Goal: Information Seeking & Learning: Learn about a topic

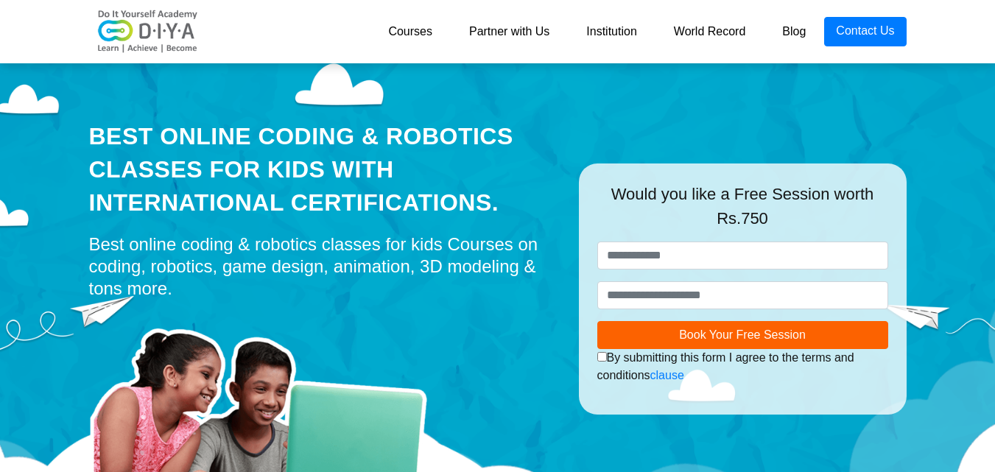
click at [796, 38] on link "Blog" at bounding box center [794, 31] width 60 height 29
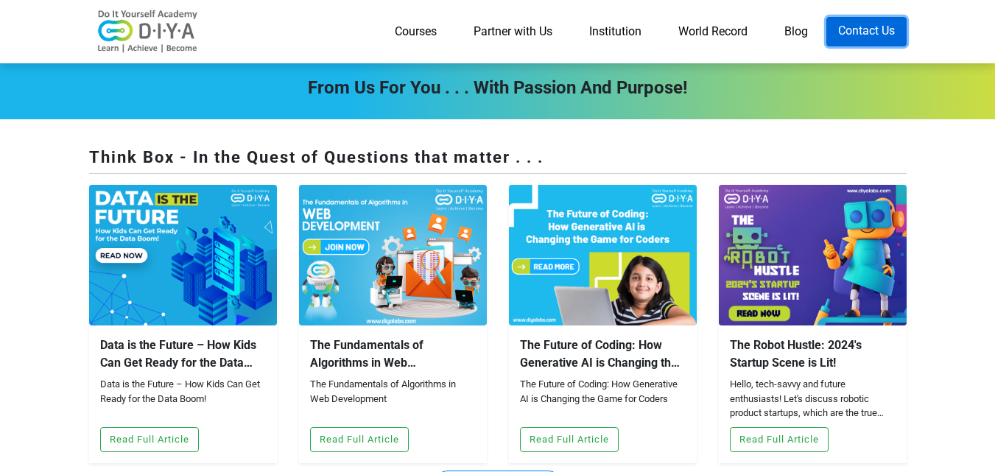
click at [850, 29] on link "Contact Us" at bounding box center [866, 31] width 80 height 29
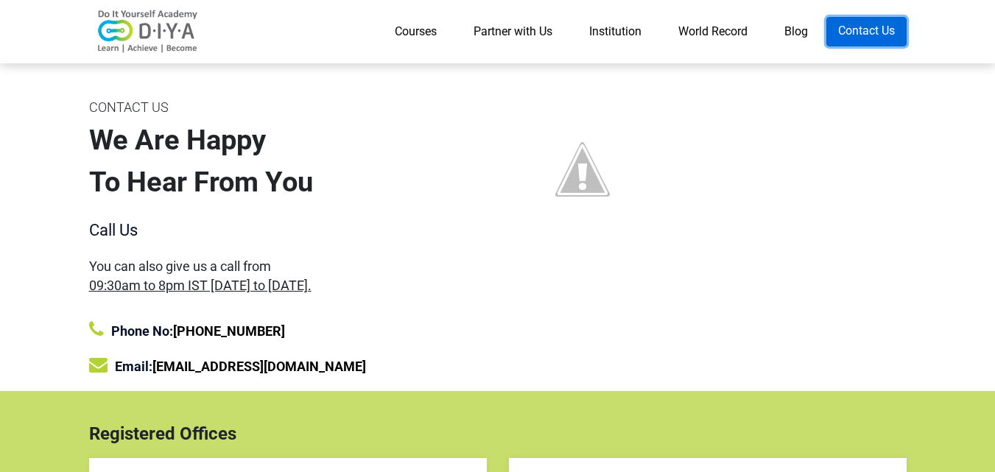
click at [849, 27] on link "Contact Us" at bounding box center [866, 31] width 80 height 29
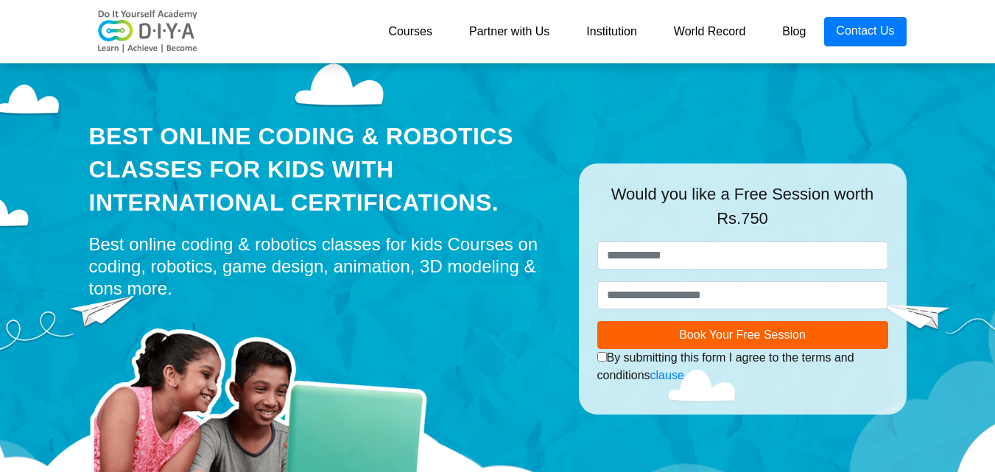
click at [412, 25] on link "Courses" at bounding box center [410, 31] width 81 height 29
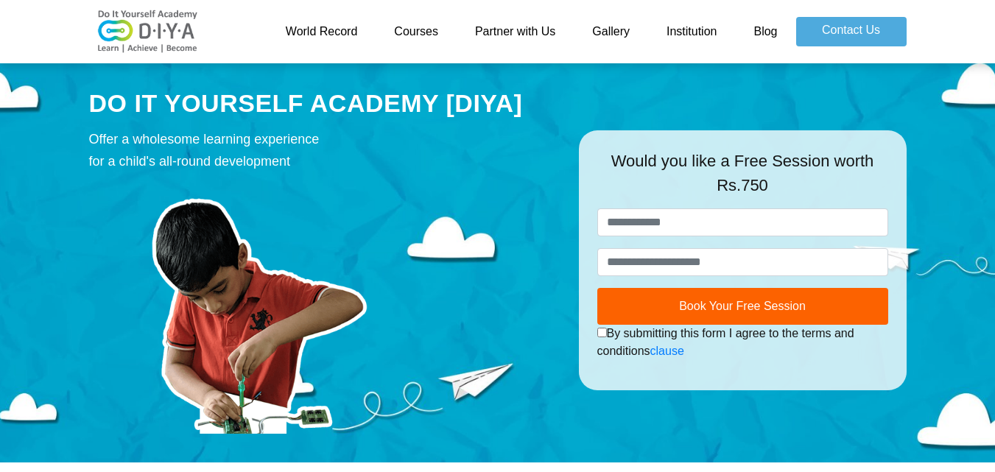
click at [417, 29] on link "Courses" at bounding box center [416, 31] width 81 height 29
click at [414, 24] on link "Courses" at bounding box center [416, 31] width 81 height 29
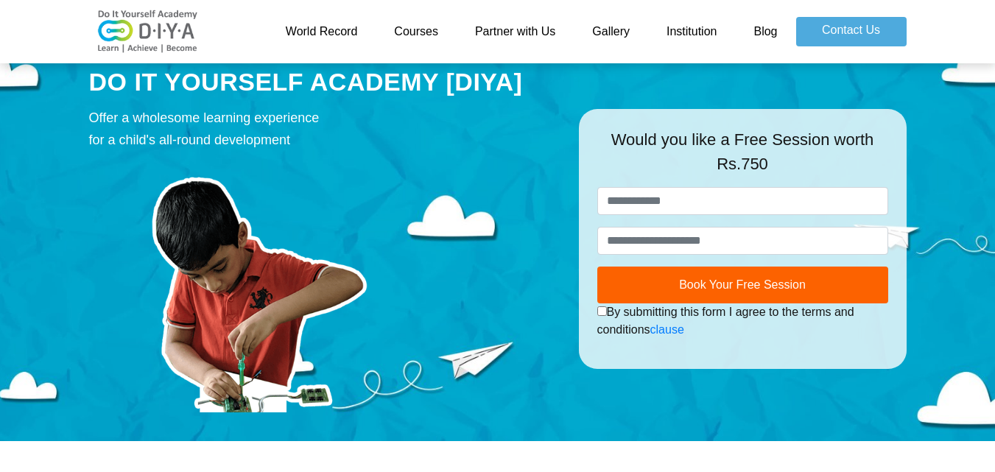
scroll to position [4, 0]
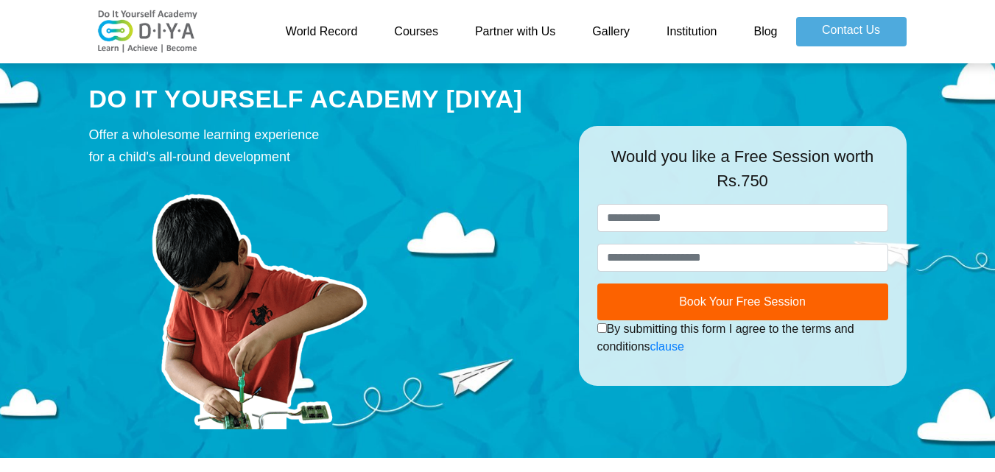
drag, startPoint x: 330, startPoint y: 110, endPoint x: 551, endPoint y: 21, distance: 238.6
